Goal: Information Seeking & Learning: Learn about a topic

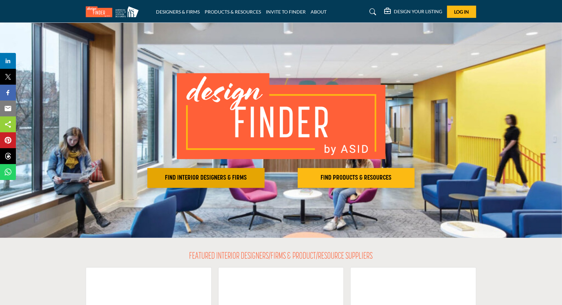
click at [211, 178] on h2 "FIND INTERIOR DESIGNERS & FIRMS" at bounding box center [205, 178] width 113 height 8
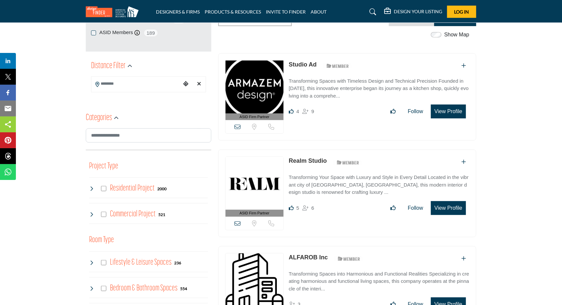
scroll to position [232, 0]
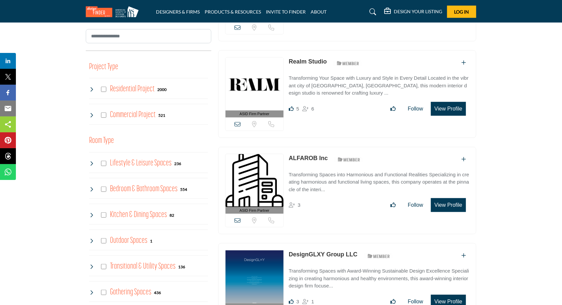
click at [101, 188] on div "Bedroom & Bathroom Spaces 554" at bounding box center [138, 189] width 98 height 12
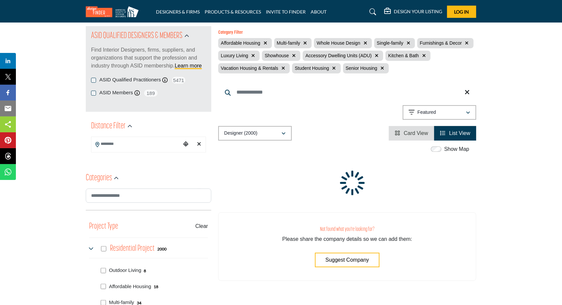
scroll to position [4, 0]
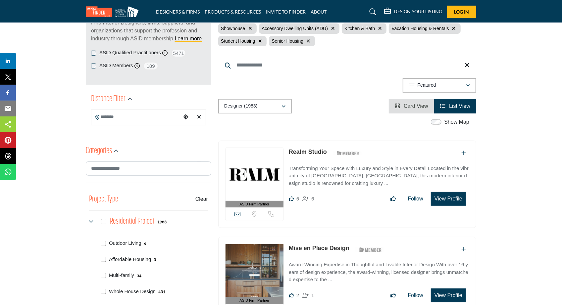
scroll to position [199, 0]
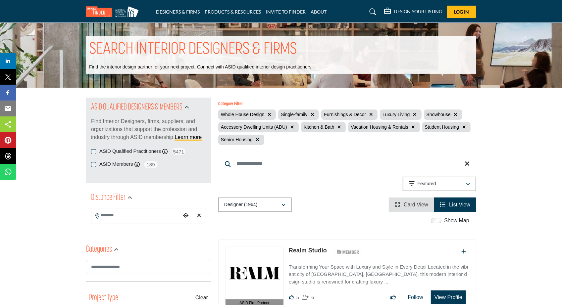
scroll to position [165, 0]
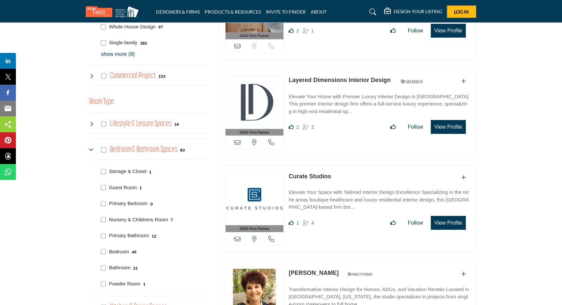
scroll to position [397, 0]
